Goal: Navigation & Orientation: Find specific page/section

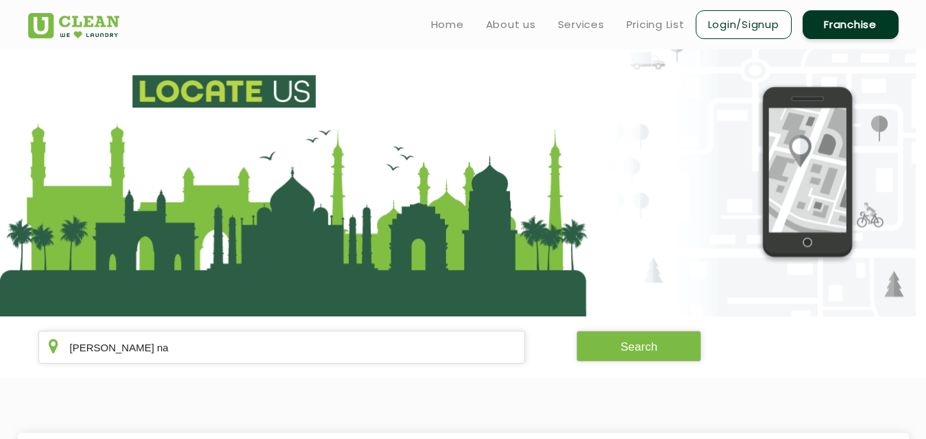
scroll to position [82, 0]
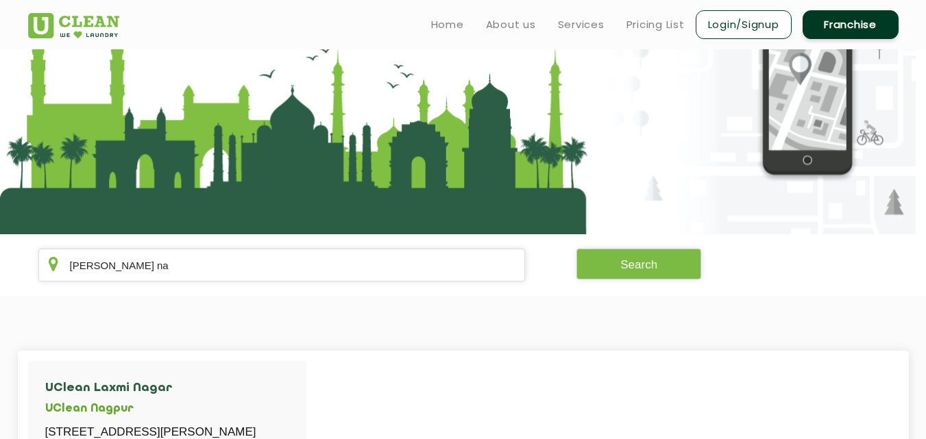
click at [187, 282] on section "[PERSON_NAME] na Search" at bounding box center [463, 265] width 926 height 62
click at [188, 281] on input "[PERSON_NAME] na" at bounding box center [281, 265] width 487 height 33
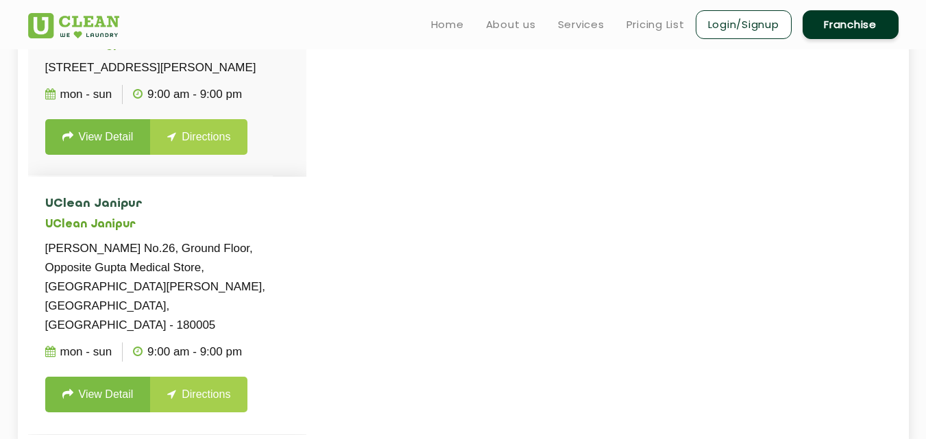
scroll to position [411, 0]
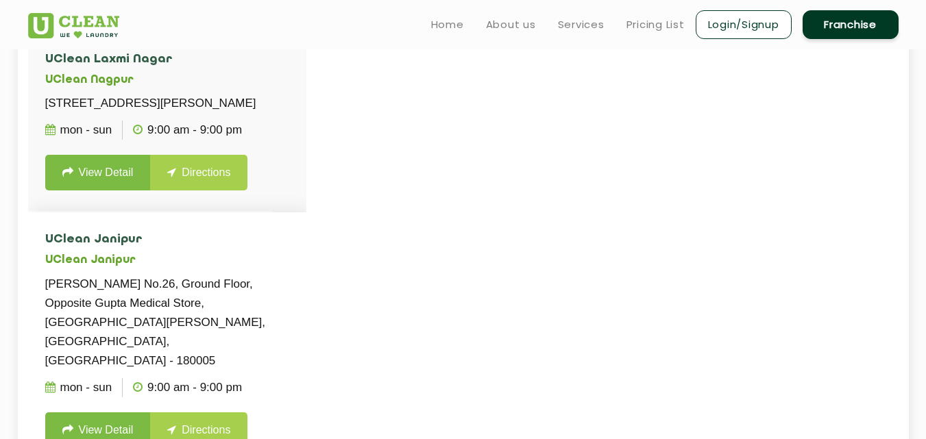
click at [208, 247] on li "UClean Janipur [STREET_ADDRESS][PERSON_NAME], Ground Floor, Opposite Gupta Medi…" at bounding box center [167, 340] width 278 height 257
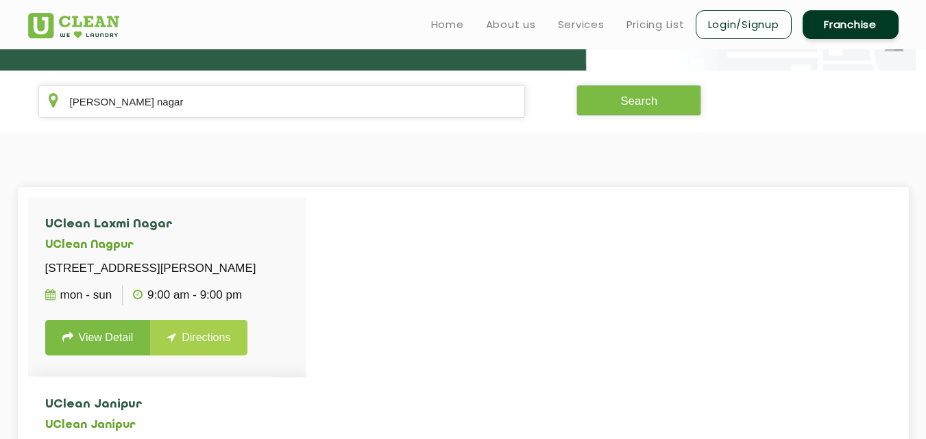
scroll to position [233, 0]
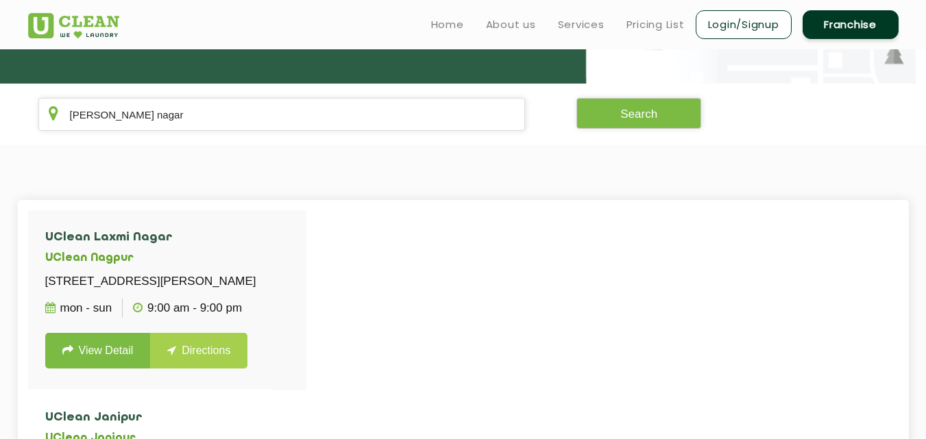
click at [289, 158] on section "[GEOGRAPHIC_DATA][STREET_ADDRESS][PERSON_NAME] Mon - Sun 9:00 AM - 9:00 PM View…" at bounding box center [463, 419] width 926 height 549
click at [293, 99] on input "[PERSON_NAME] nagar" at bounding box center [281, 114] width 487 height 33
type input "l"
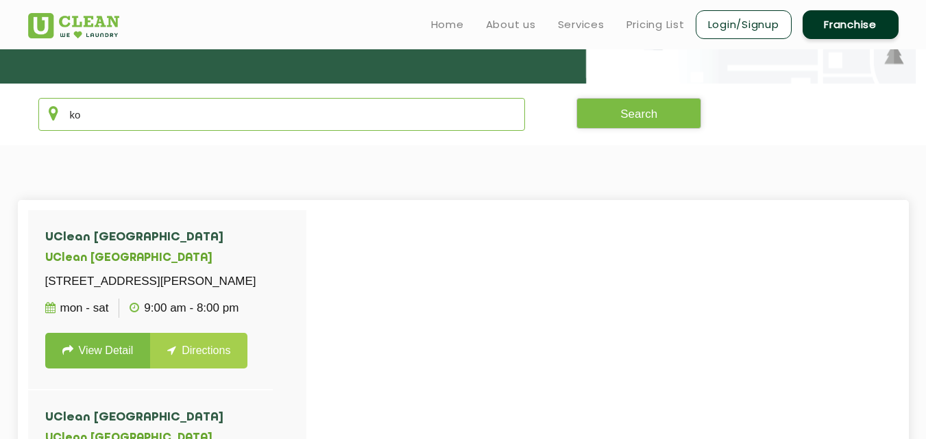
type input "k"
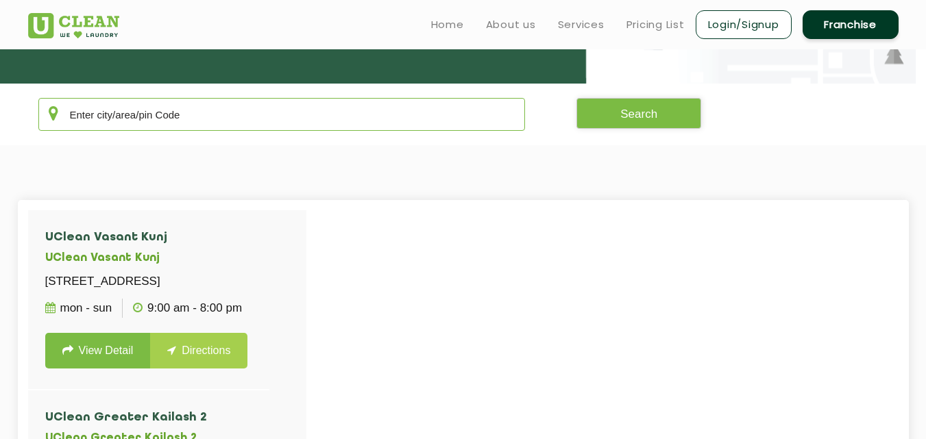
click at [284, 109] on input "text" at bounding box center [281, 114] width 487 height 33
